Goal: Information Seeking & Learning: Learn about a topic

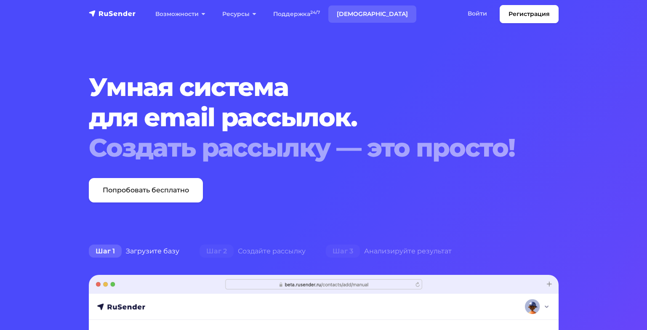
click at [349, 17] on link "[DEMOGRAPHIC_DATA]" at bounding box center [373, 13] width 88 height 17
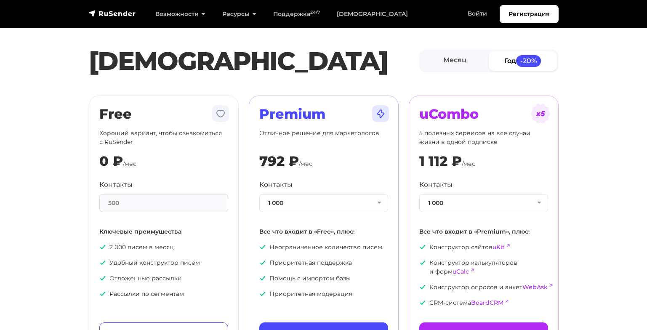
click at [32, 184] on section "Тарифы Месяц Год -20% Free Хороший вариант, чтобы ознакомиться с RuSender 0 ₽ /…" at bounding box center [323, 184] width 647 height 348
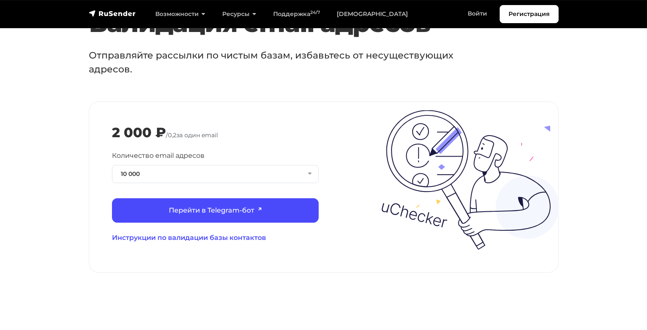
scroll to position [842, 0]
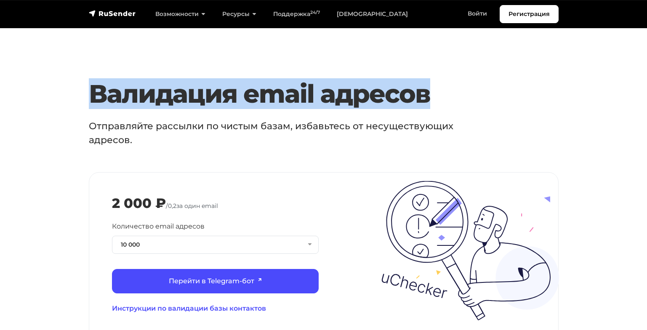
drag, startPoint x: 93, startPoint y: 88, endPoint x: 436, endPoint y: 85, distance: 342.5
click at [436, 85] on h3 "Валидация email адресов" at bounding box center [304, 94] width 430 height 30
copy h3 "Валидация email адресов"
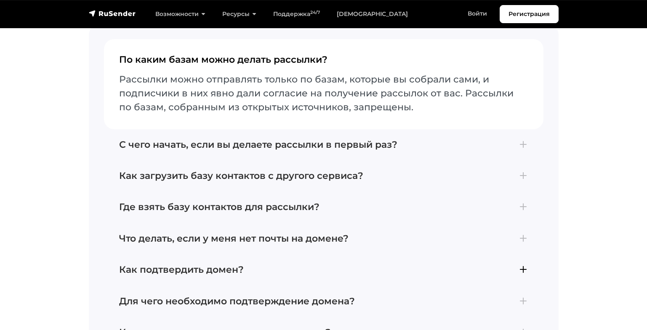
scroll to position [1896, 0]
